Goal: Find specific page/section: Find specific page/section

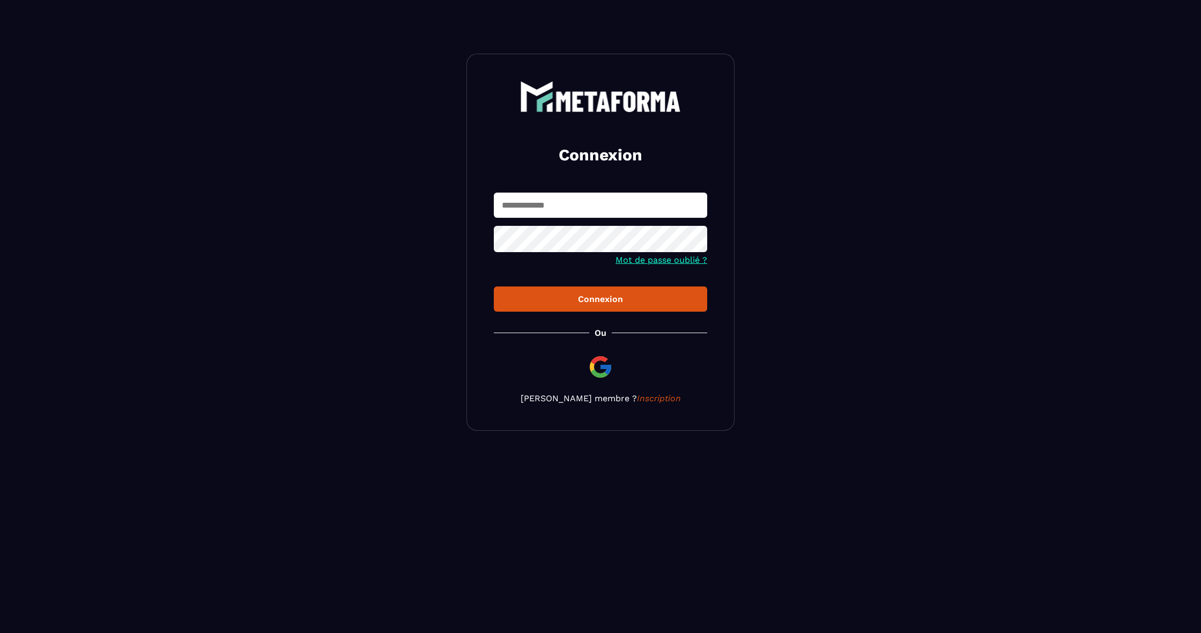
click at [600, 370] on img at bounding box center [601, 367] width 26 height 26
click at [611, 375] on img at bounding box center [601, 367] width 26 height 26
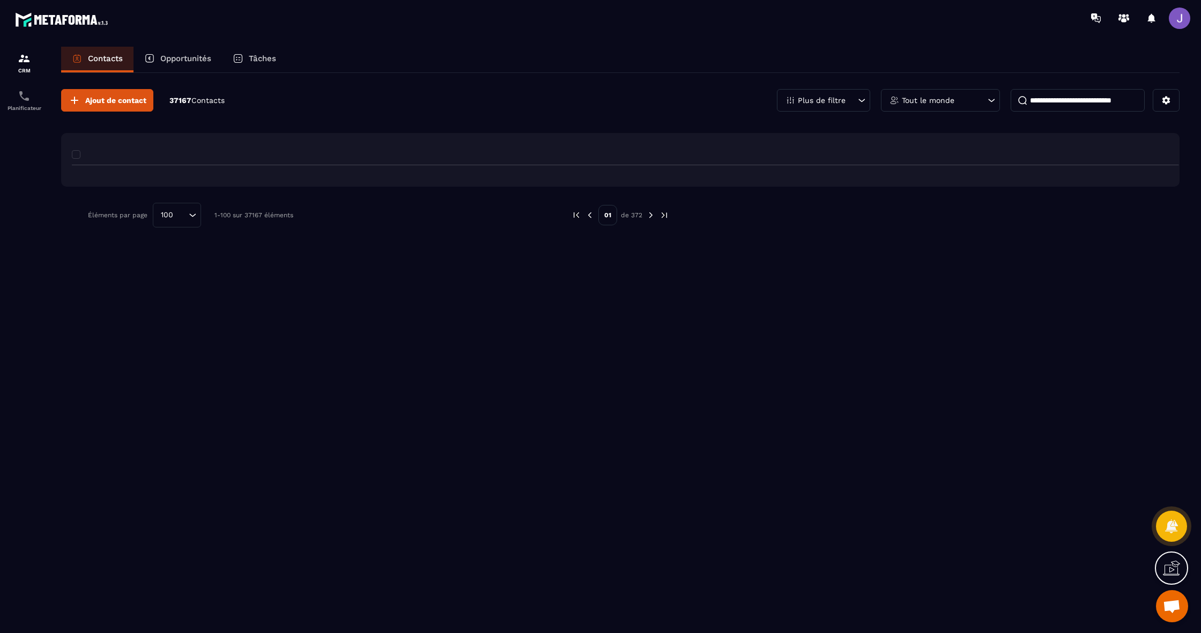
click at [181, 58] on p "Opportunités" at bounding box center [185, 59] width 51 height 10
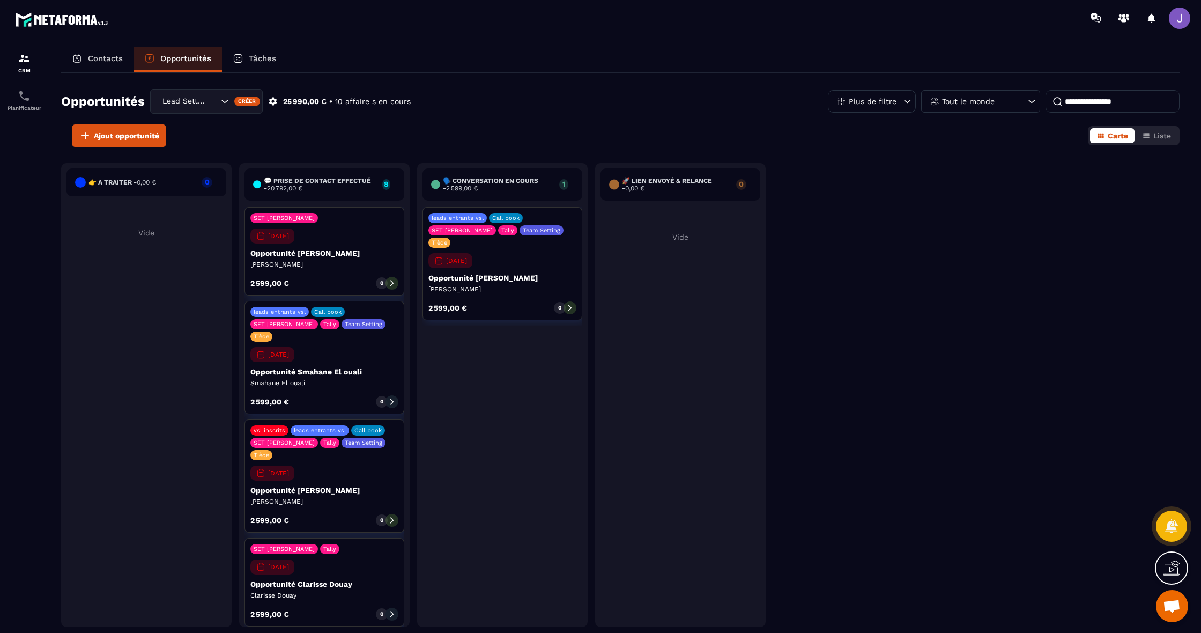
click at [114, 57] on p "Contacts" at bounding box center [105, 59] width 35 height 10
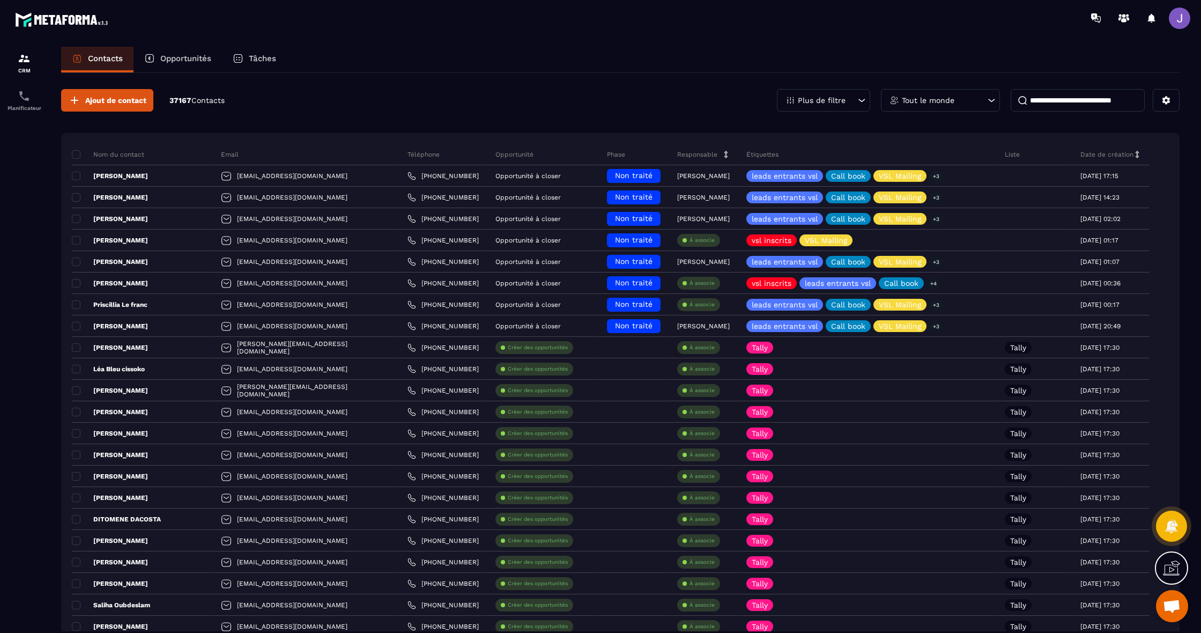
click at [1090, 101] on input at bounding box center [1078, 100] width 134 height 23
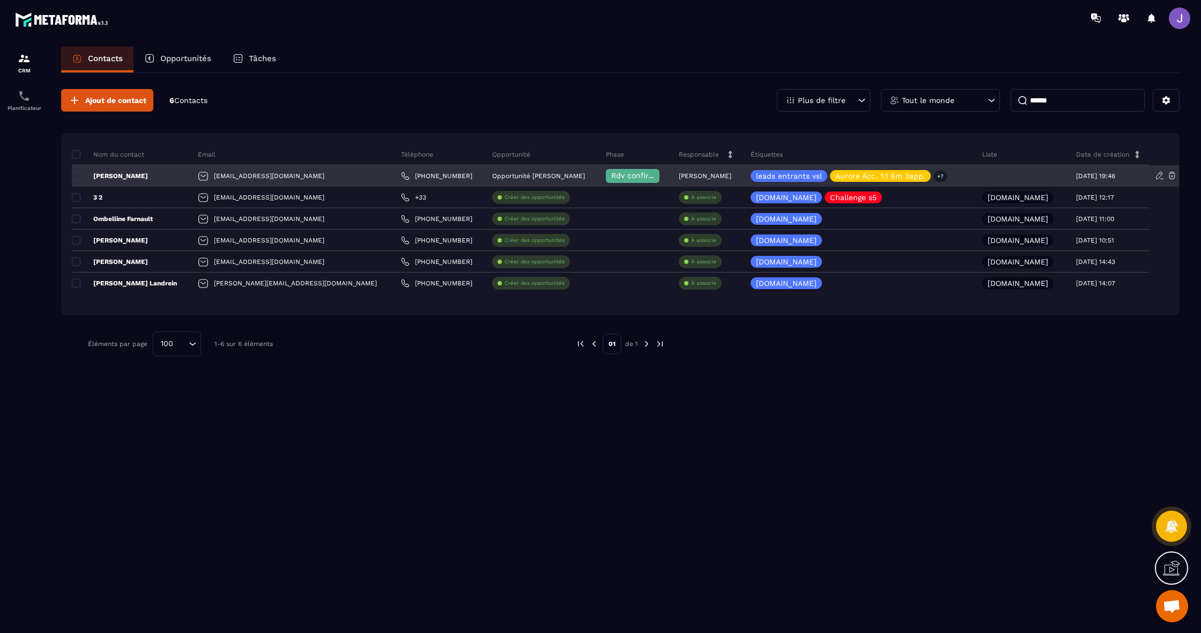
type input "******"
click at [121, 178] on p "Lea Bellini" at bounding box center [110, 176] width 76 height 9
